Goal: Information Seeking & Learning: Compare options

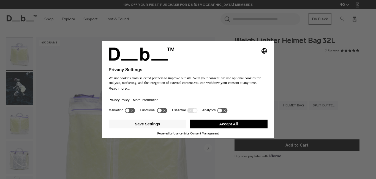
click at [242, 123] on button "Accept All" at bounding box center [229, 124] width 78 height 9
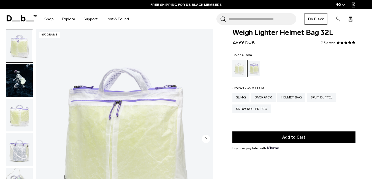
scroll to position [19, 0]
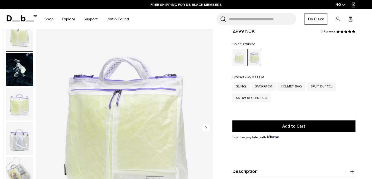
click at [240, 56] on div "Diffusion" at bounding box center [239, 57] width 14 height 17
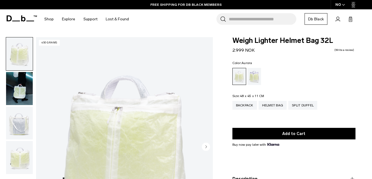
click at [254, 77] on div "Aurora" at bounding box center [254, 76] width 14 height 17
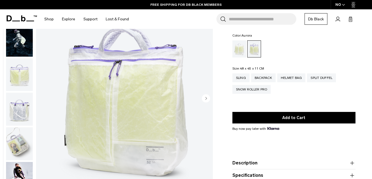
scroll to position [32, 0]
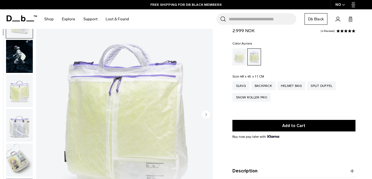
drag, startPoint x: 0, startPoint y: 0, endPoint x: 373, endPoint y: 22, distance: 373.6
click at [372, 22] on html "Skip to content BUY NOW, PAY LATER WITH KLARNA 10% OFF YOUR FIRST PURCHASE FOR …" at bounding box center [186, 57] width 372 height 179
click at [206, 115] on icon "Next slide" at bounding box center [205, 114] width 1 height 2
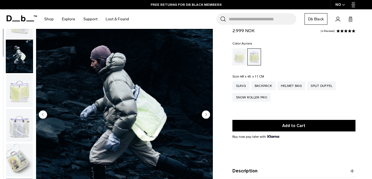
scroll to position [35, 0]
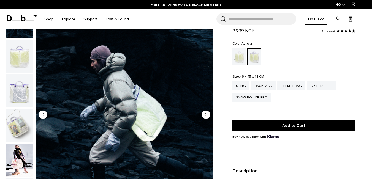
click at [206, 117] on circle "Next slide" at bounding box center [206, 115] width 8 height 8
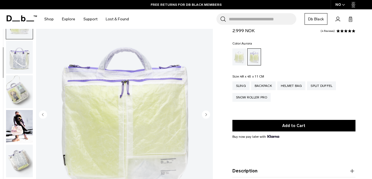
scroll to position [69, 0]
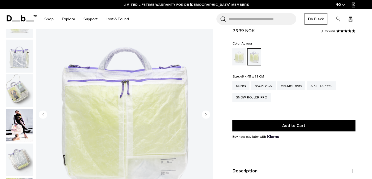
click at [206, 117] on circle "Next slide" at bounding box center [206, 115] width 8 height 8
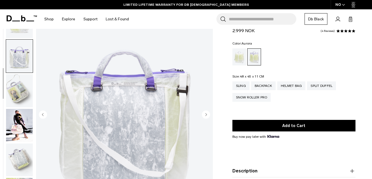
scroll to position [104, 0]
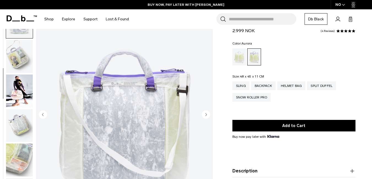
click at [206, 117] on circle "Next slide" at bounding box center [206, 115] width 8 height 8
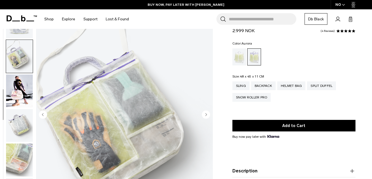
scroll to position [124, 0]
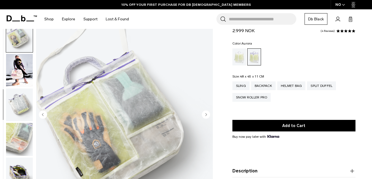
click at [206, 117] on circle "Next slide" at bounding box center [206, 115] width 8 height 8
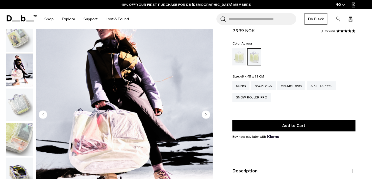
click at [206, 117] on circle "Next slide" at bounding box center [206, 115] width 8 height 8
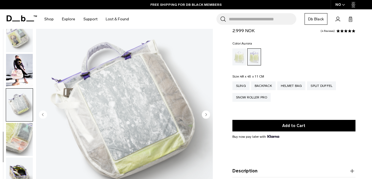
click at [206, 116] on circle "Next slide" at bounding box center [206, 115] width 8 height 8
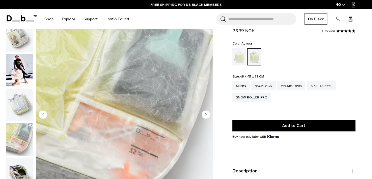
click at [206, 116] on circle "Next slide" at bounding box center [206, 115] width 8 height 8
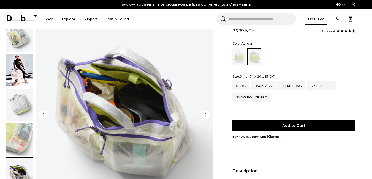
click at [239, 85] on div "Sling" at bounding box center [240, 86] width 17 height 9
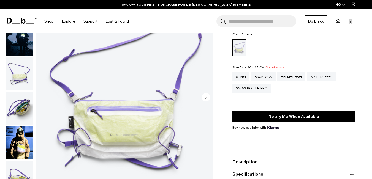
click at [372, 29] on html "Skip to content BUY NOW, PAY LATER WITH KLARNA 10% OFF YOUR FIRST PURCHASE FOR …" at bounding box center [186, 39] width 372 height 179
click at [295, 76] on div "Helmet Bag" at bounding box center [291, 76] width 28 height 9
